Goal: Information Seeking & Learning: Learn about a topic

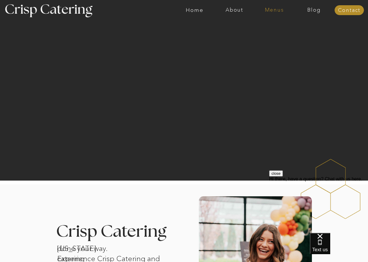
click at [276, 12] on nav "Menus" at bounding box center [275, 10] width 40 height 6
click at [276, 35] on nav "Winter (Sep-Feb)" at bounding box center [274, 34] width 48 height 6
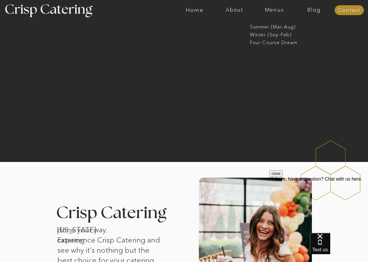
scroll to position [21, 0]
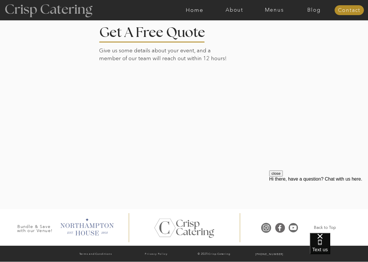
scroll to position [1333, 0]
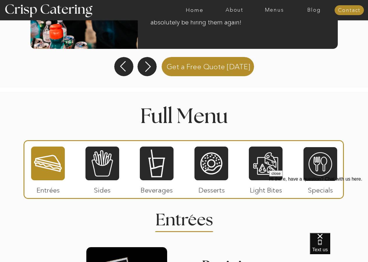
scroll to position [589, 0]
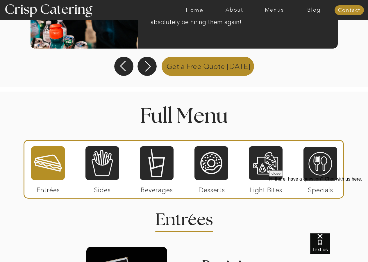
click at [214, 72] on p "Get a Free Quote [DATE]" at bounding box center [208, 66] width 98 height 20
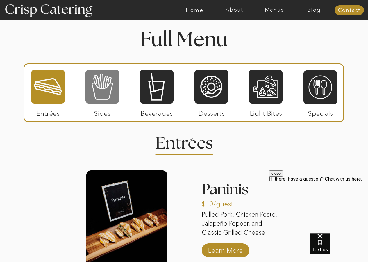
scroll to position [615, 0]
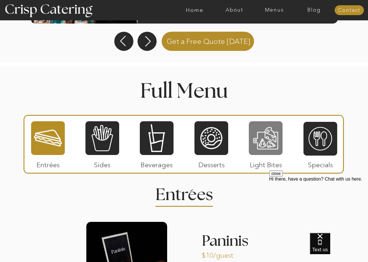
click at [269, 148] on div at bounding box center [266, 138] width 34 height 35
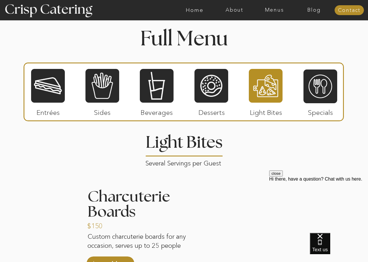
scroll to position [652, 0]
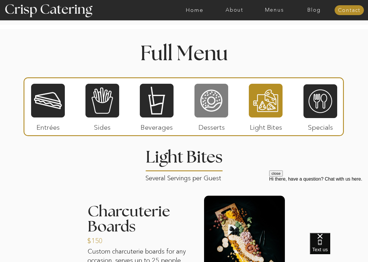
click at [214, 102] on div at bounding box center [212, 100] width 34 height 35
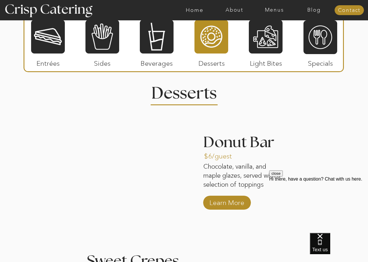
scroll to position [715, 0]
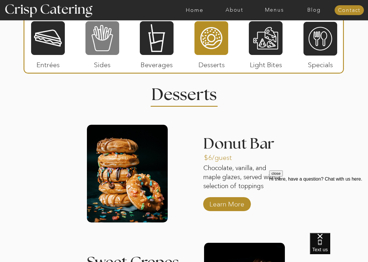
click at [97, 43] on div at bounding box center [103, 38] width 34 height 35
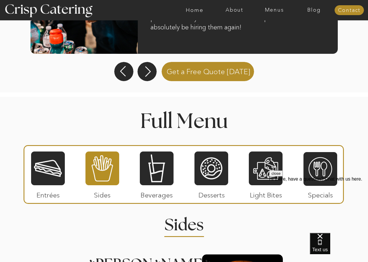
scroll to position [563, 0]
